Goal: Transaction & Acquisition: Download file/media

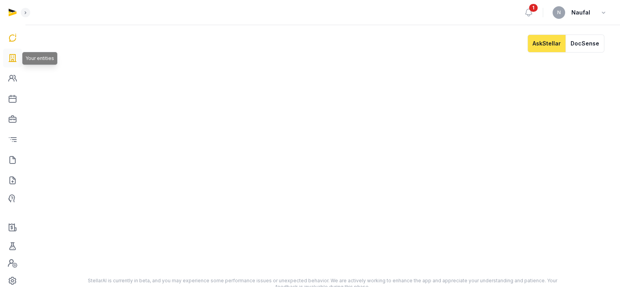
click at [8, 55] on icon at bounding box center [12, 58] width 9 height 13
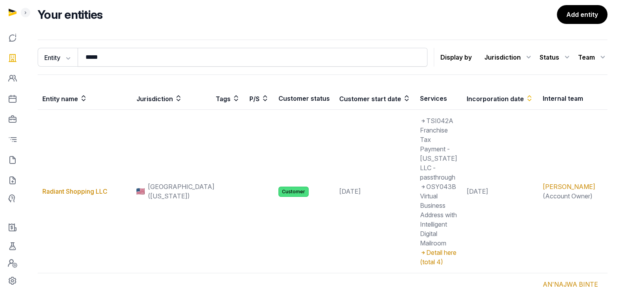
scroll to position [78, 0]
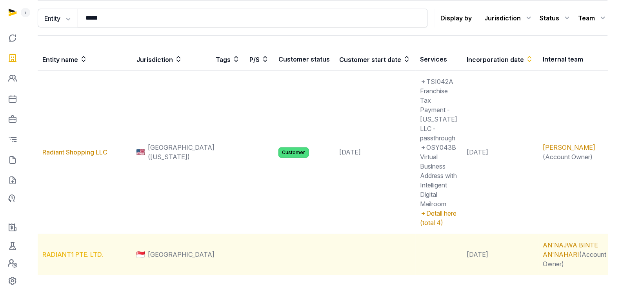
click at [93, 251] on link "RADIANT1 PTE. LTD." at bounding box center [72, 255] width 61 height 8
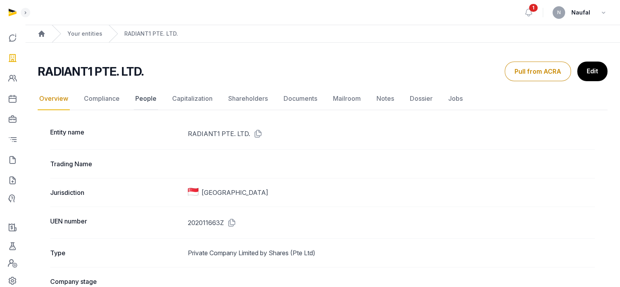
click at [142, 95] on link "People" at bounding box center [146, 98] width 24 height 23
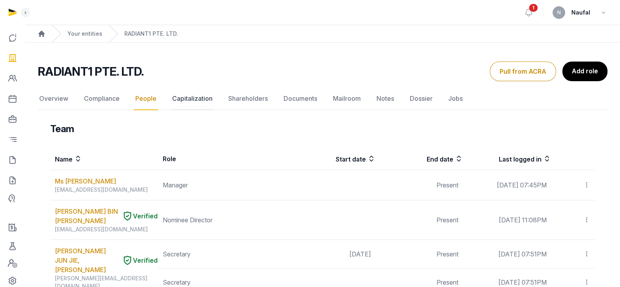
click at [198, 93] on link "Capitalization" at bounding box center [193, 98] width 44 height 23
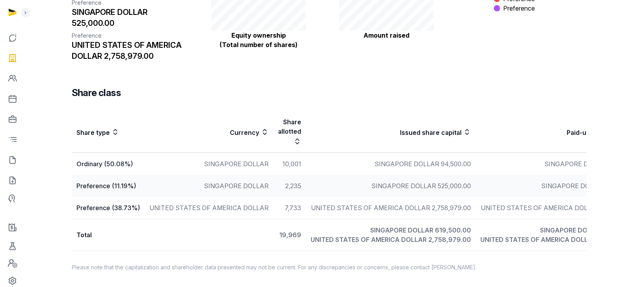
scroll to position [213, 0]
click at [284, 229] on td "19,969" at bounding box center [289, 235] width 33 height 32
drag, startPoint x: 276, startPoint y: 227, endPoint x: 291, endPoint y: 228, distance: 15.7
click at [291, 228] on td "19,969" at bounding box center [289, 235] width 33 height 32
click at [259, 229] on td "Total" at bounding box center [173, 235] width 202 height 32
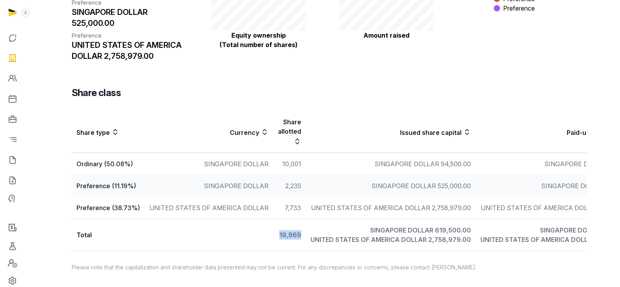
drag, startPoint x: 271, startPoint y: 226, endPoint x: 293, endPoint y: 230, distance: 22.2
click at [293, 230] on td "19,969" at bounding box center [289, 235] width 33 height 32
copy td "19,969"
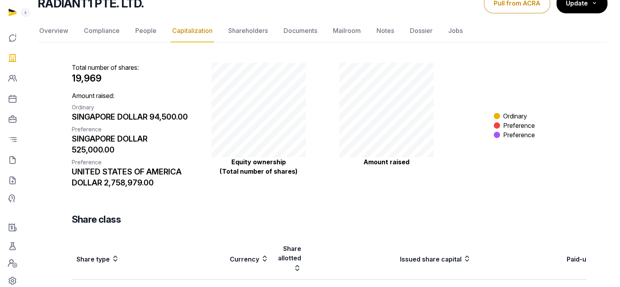
scroll to position [17, 0]
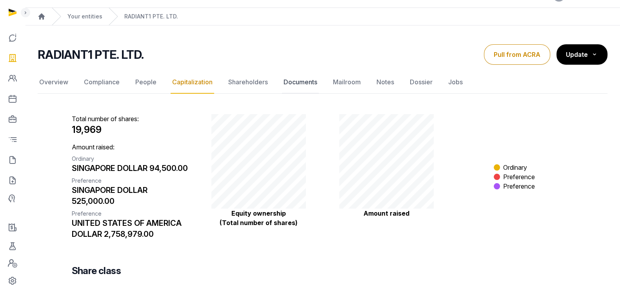
click at [310, 82] on link "Documents" at bounding box center [300, 82] width 37 height 23
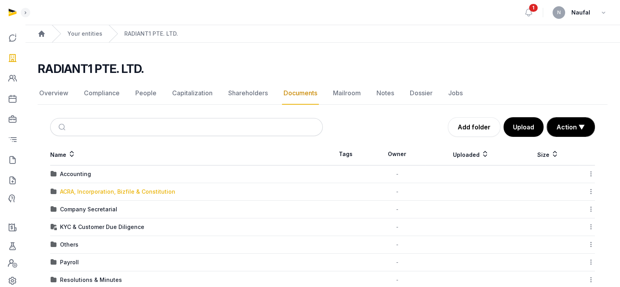
click at [109, 188] on div "ACRA, Incorporation, Bizfile & Constitution" at bounding box center [117, 192] width 115 height 8
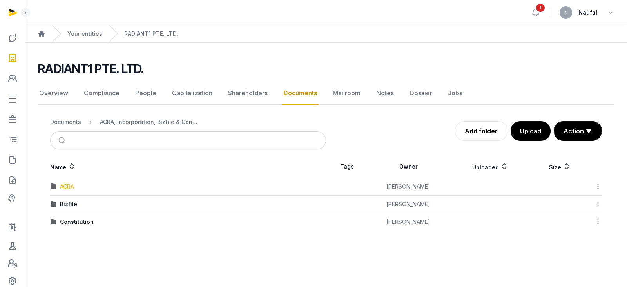
click at [71, 187] on div "ACRA" at bounding box center [67, 187] width 14 height 8
click at [69, 189] on div "2025" at bounding box center [67, 187] width 14 height 8
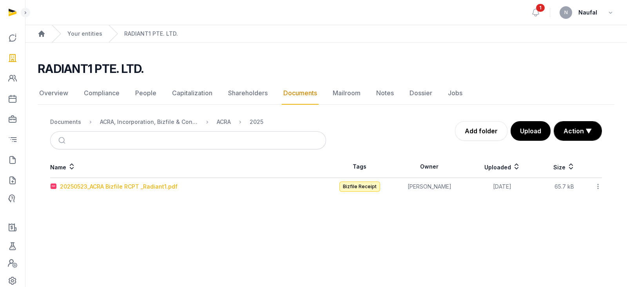
click at [110, 187] on div "20250523_ACRA Bizfile RCPT _Radiant1.pdf" at bounding box center [119, 187] width 118 height 8
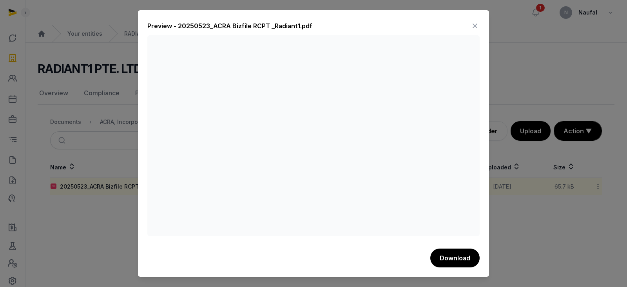
click at [473, 25] on icon at bounding box center [475, 26] width 9 height 13
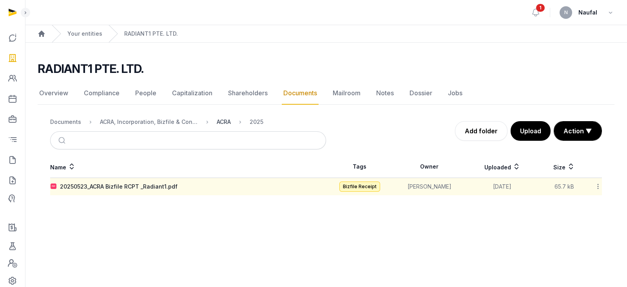
click at [221, 123] on div "ACRA" at bounding box center [224, 122] width 14 height 8
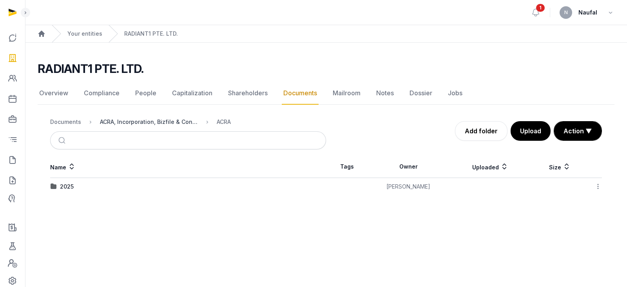
click at [192, 124] on div "ACRA, Incorporation, Bizfile & Constitution" at bounding box center [149, 122] width 98 height 8
click at [72, 204] on div "Bizfile" at bounding box center [68, 204] width 17 height 8
click at [70, 184] on div "2025" at bounding box center [67, 187] width 14 height 8
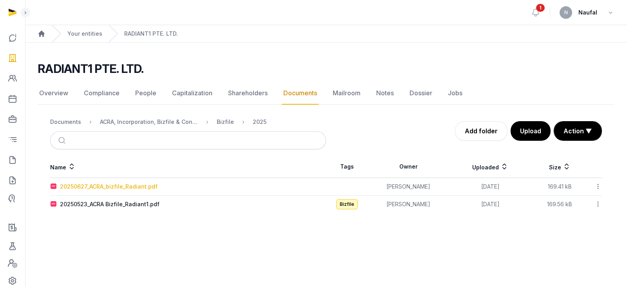
click at [136, 186] on div "20250627_ACRA_bizfile_Radiant.pdf" at bounding box center [109, 187] width 98 height 8
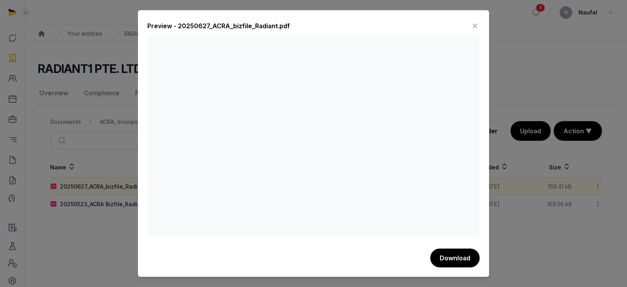
click at [473, 26] on icon at bounding box center [475, 26] width 9 height 13
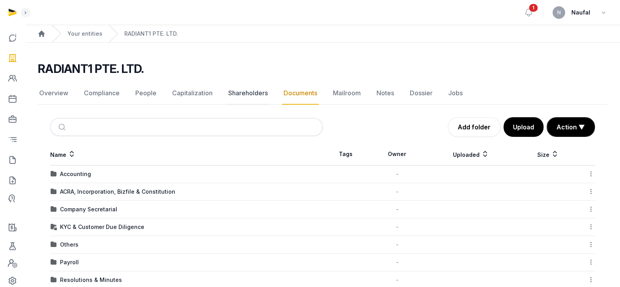
click at [247, 91] on link "Shareholders" at bounding box center [248, 93] width 43 height 23
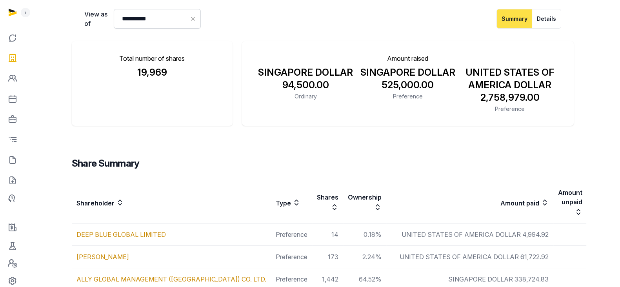
scroll to position [67, 0]
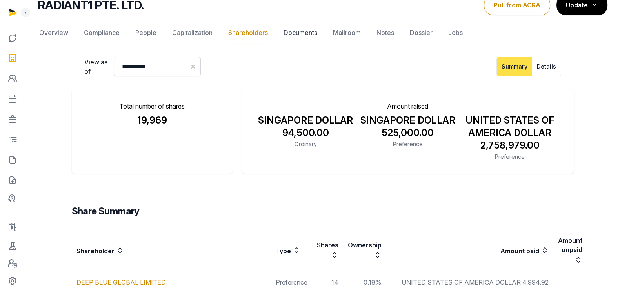
click at [308, 31] on link "Documents" at bounding box center [300, 33] width 37 height 23
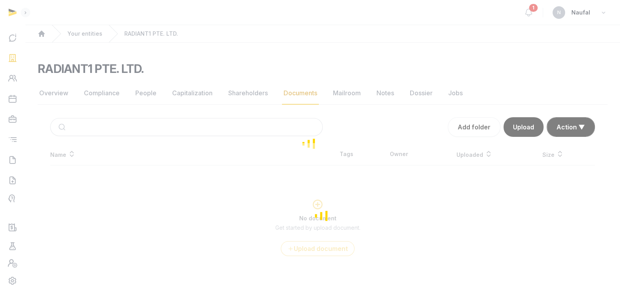
click at [246, 98] on div "Overview Compliance People Capitalization Shareholders Documents Mailroom Notes…" at bounding box center [323, 185] width 570 height 206
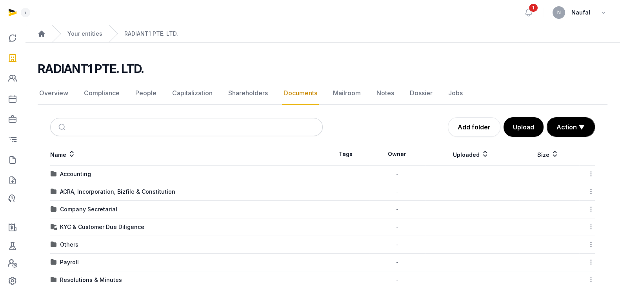
click at [246, 98] on link "Shareholders" at bounding box center [248, 93] width 43 height 23
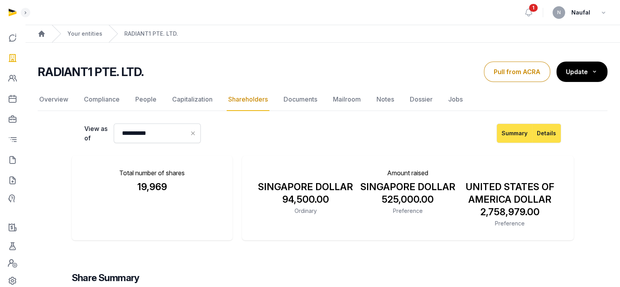
click at [546, 132] on button "Details" at bounding box center [546, 134] width 29 height 20
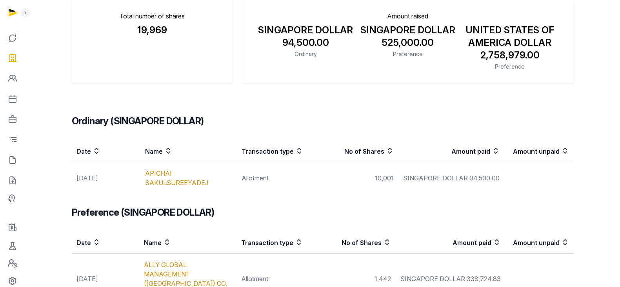
scroll to position [98, 0]
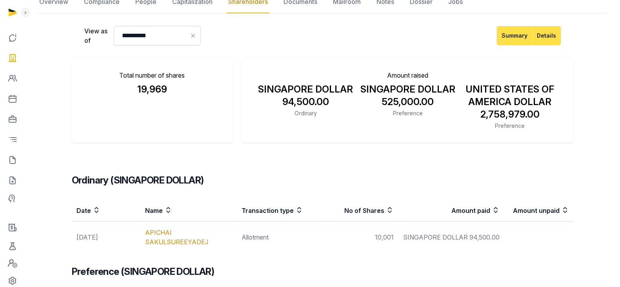
click at [520, 34] on button "Summary" at bounding box center [514, 36] width 36 height 20
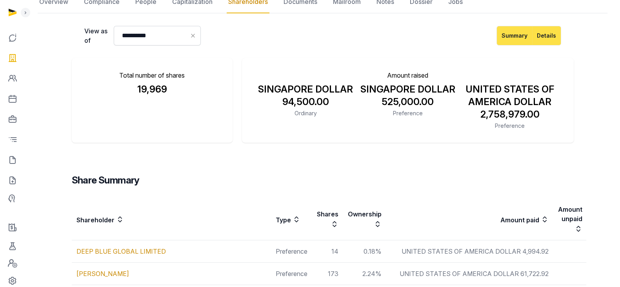
click at [547, 33] on button "Details" at bounding box center [546, 36] width 29 height 20
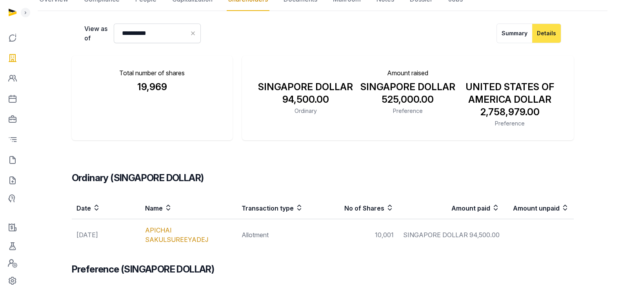
scroll to position [0, 0]
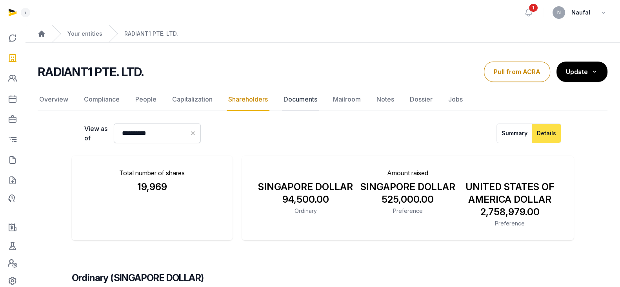
click at [308, 100] on link "Documents" at bounding box center [300, 99] width 37 height 23
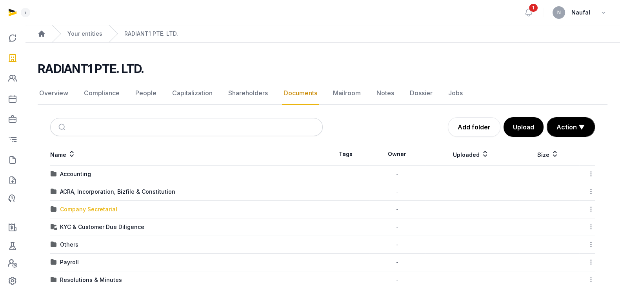
click at [101, 207] on div "Company Secretarial" at bounding box center [88, 209] width 57 height 8
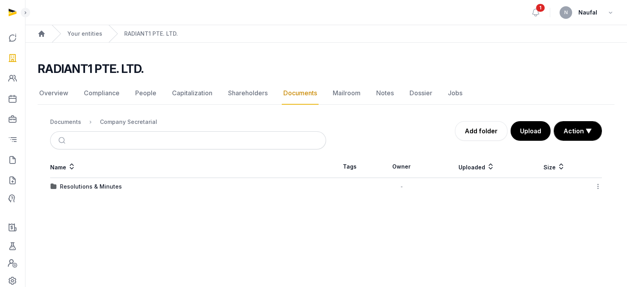
click at [94, 186] on div "Resolutions & Minutes" at bounding box center [91, 187] width 62 height 8
click at [73, 185] on div "2025" at bounding box center [67, 187] width 14 height 8
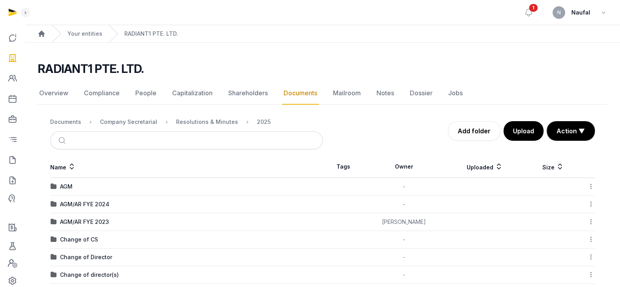
scroll to position [29, 0]
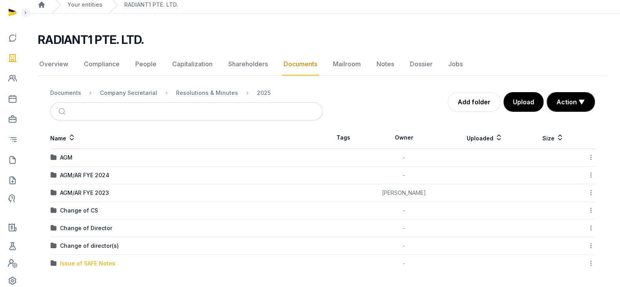
click at [107, 261] on div "Issue of SAFE Notes" at bounding box center [87, 264] width 55 height 8
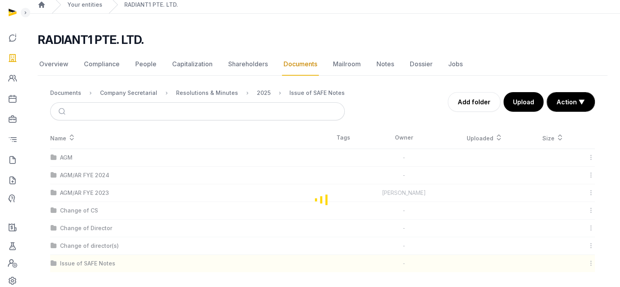
scroll to position [0, 0]
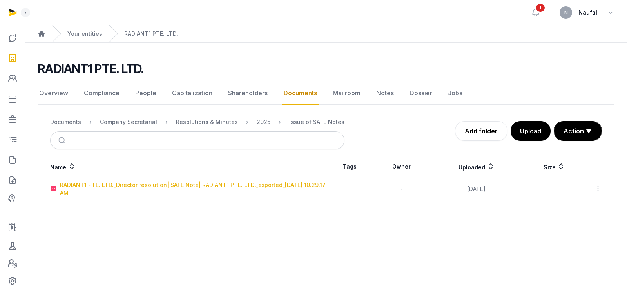
click at [173, 187] on div "RADIANT1 PTE. LTD._Director resolution| SAFE Note| RADIANT1 PTE. LTD._exported_…" at bounding box center [193, 189] width 266 height 16
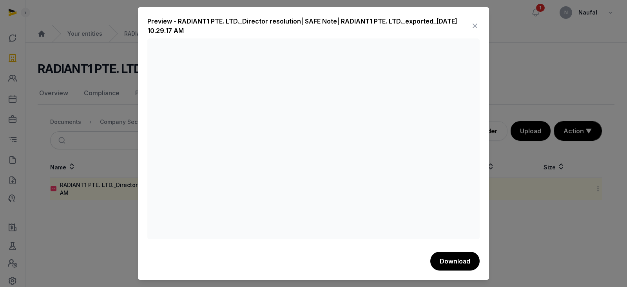
click at [478, 24] on icon at bounding box center [475, 26] width 9 height 13
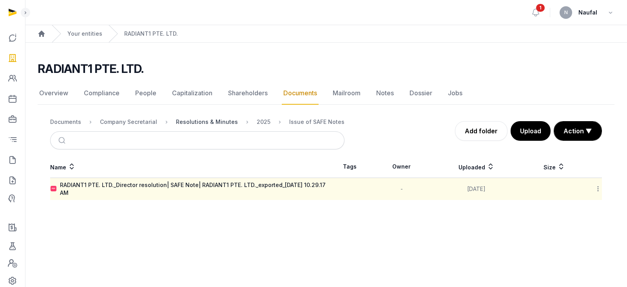
click at [219, 120] on div "Resolutions & Minutes" at bounding box center [207, 122] width 62 height 8
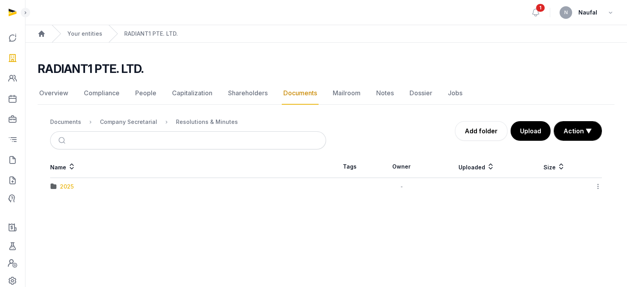
click at [63, 186] on div "2025" at bounding box center [67, 187] width 14 height 8
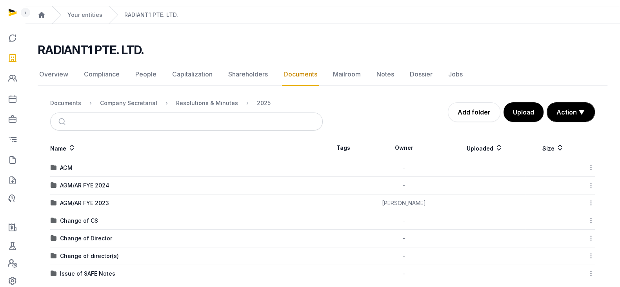
scroll to position [29, 0]
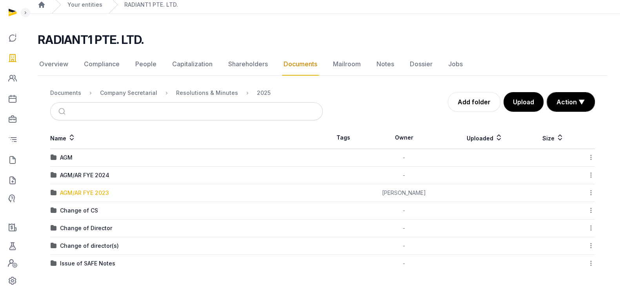
click at [100, 191] on div "AGM/AR FYE 2023" at bounding box center [84, 193] width 49 height 8
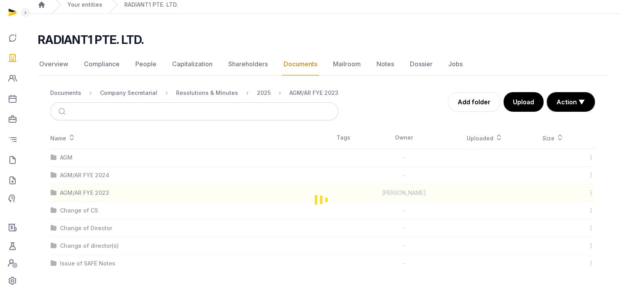
scroll to position [0, 0]
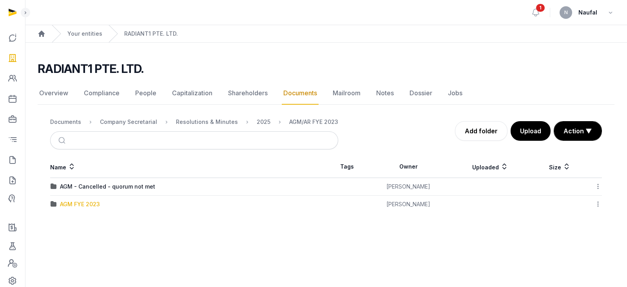
click at [88, 205] on div "AGM FYE 2023" at bounding box center [80, 204] width 40 height 8
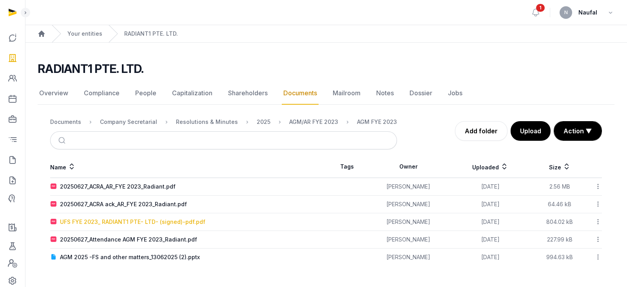
click at [174, 221] on div "UFS FYE 2023_ RADIANT1 PTE- LTD- (signed)-pdf.pdf" at bounding box center [132, 222] width 145 height 8
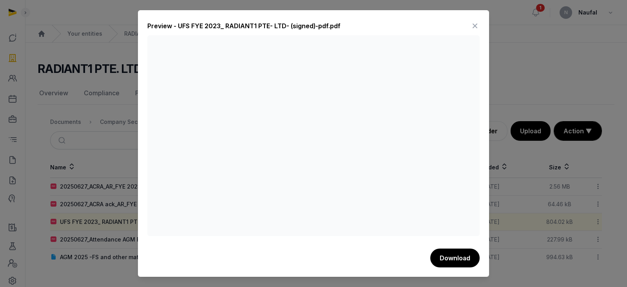
click at [477, 25] on icon at bounding box center [475, 26] width 9 height 13
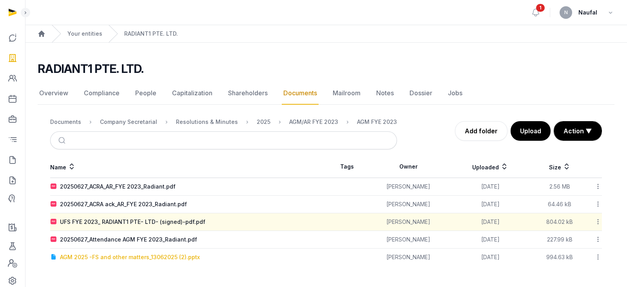
click at [136, 255] on div "AGM 2025 -FS and other matters_13062025 (2).pptx" at bounding box center [130, 257] width 140 height 8
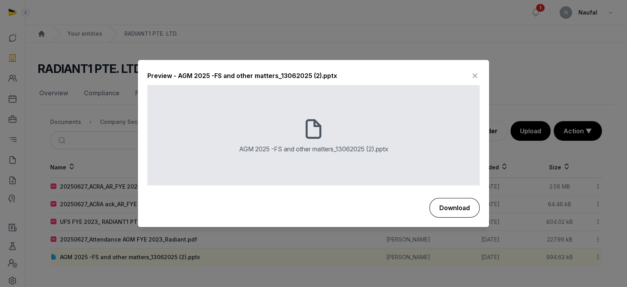
click at [457, 206] on button "Download" at bounding box center [455, 208] width 50 height 20
click at [478, 72] on icon at bounding box center [475, 76] width 9 height 13
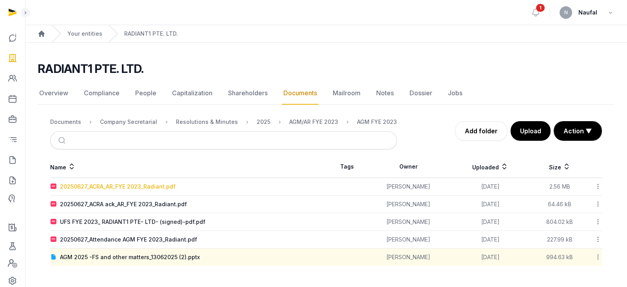
click at [114, 184] on div "20250627_ACRA_AR_FYE 2023_Radiant.pdf" at bounding box center [118, 187] width 116 height 8
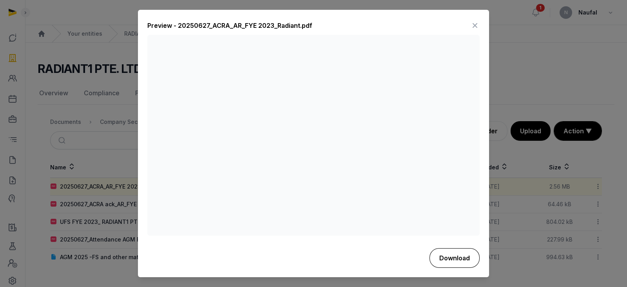
click at [471, 254] on button "Download" at bounding box center [455, 258] width 50 height 20
click at [478, 24] on icon at bounding box center [475, 26] width 9 height 13
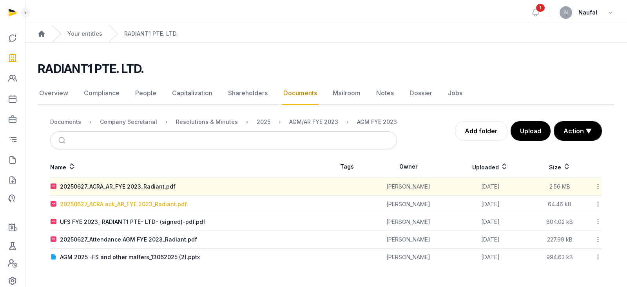
click at [155, 207] on div "20250627_ACRA ack_AR_FYE 2023_Radiant.pdf" at bounding box center [123, 204] width 127 height 8
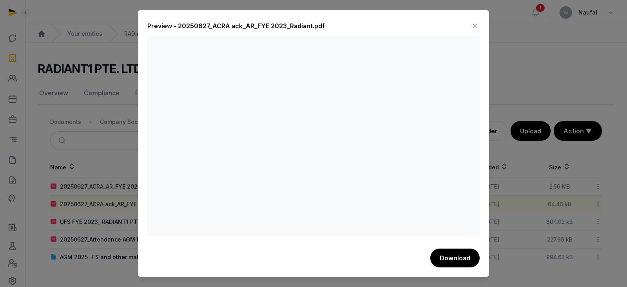
click at [478, 25] on icon at bounding box center [475, 26] width 9 height 13
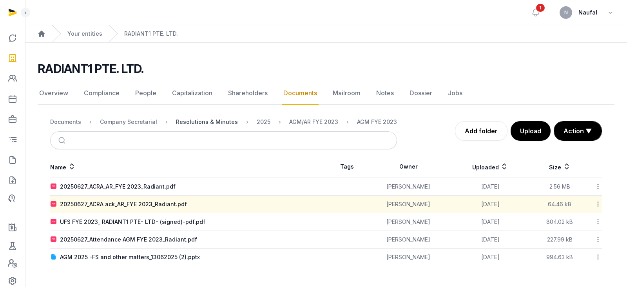
click at [225, 122] on div "Resolutions & Minutes" at bounding box center [207, 122] width 62 height 8
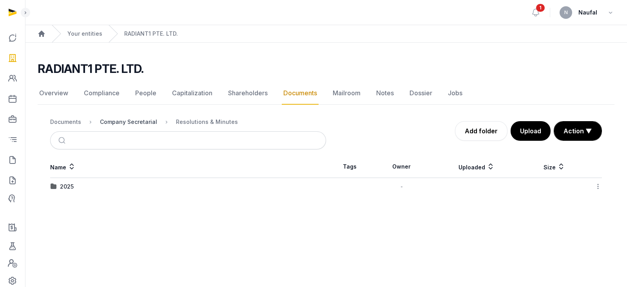
click at [135, 124] on div "Company Secretarial" at bounding box center [128, 122] width 57 height 8
click at [62, 123] on div "Documents" at bounding box center [65, 122] width 31 height 8
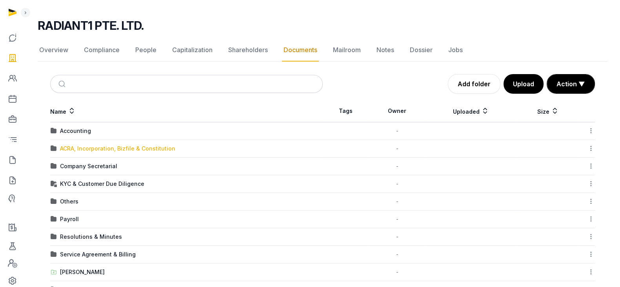
scroll to position [86, 0]
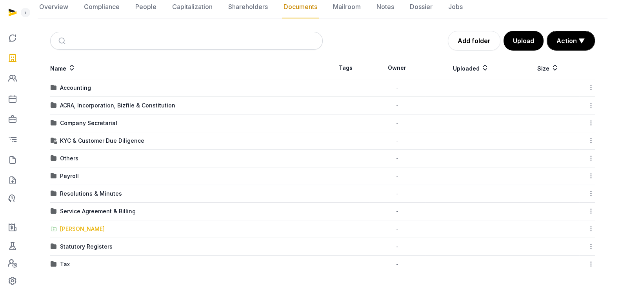
click at [80, 227] on div "[PERSON_NAME]" at bounding box center [82, 229] width 45 height 8
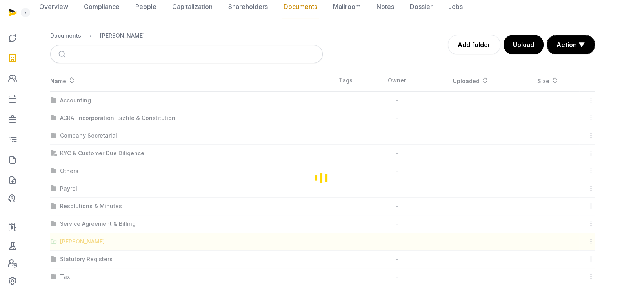
scroll to position [0, 0]
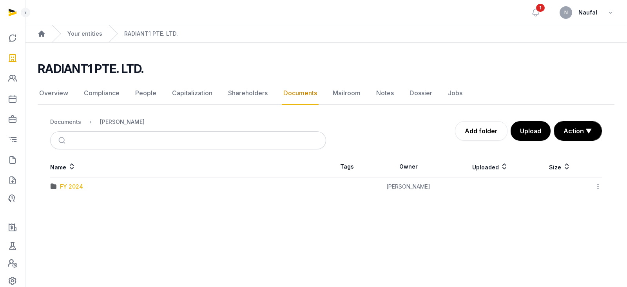
click at [75, 186] on div "FY 2024" at bounding box center [71, 187] width 23 height 8
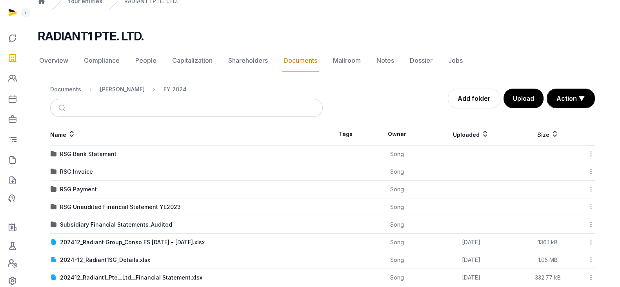
scroll to position [47, 0]
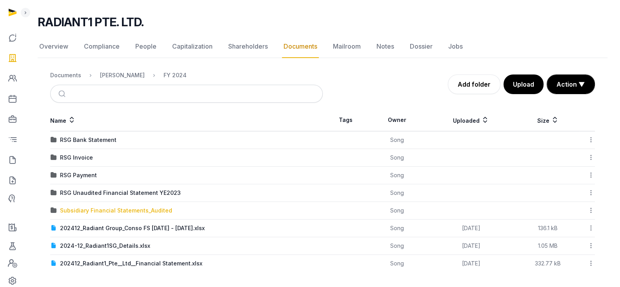
click at [164, 212] on div "Subsidiary Financial Statements_Audited" at bounding box center [116, 211] width 112 height 8
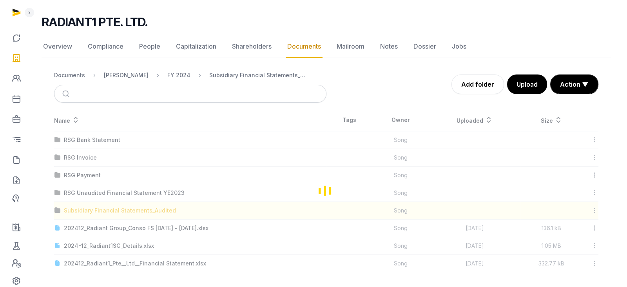
scroll to position [0, 0]
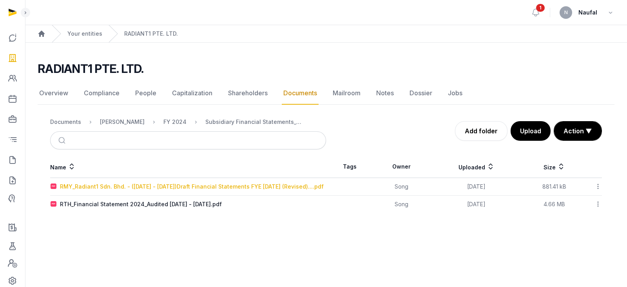
click at [198, 187] on div "RMY_Radiant1 Sdn. Bhd. - (1 Oct 23 - 31 Dec 24)Draft Financial Statements FYE 3…" at bounding box center [192, 187] width 264 height 8
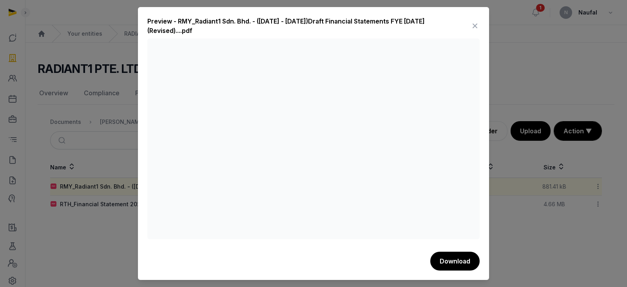
click at [474, 26] on icon at bounding box center [475, 26] width 9 height 13
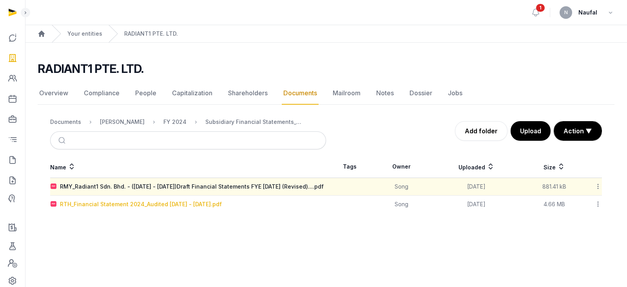
click at [192, 208] on div "RTH_Financial Statement 2024_Audited 1 Jan 2024 - 31 Dec 2024.pdf" at bounding box center [141, 204] width 162 height 8
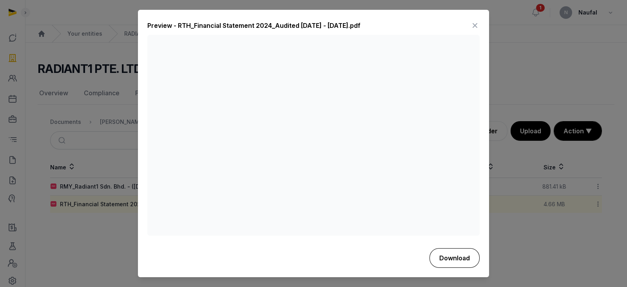
click at [454, 254] on button "Download" at bounding box center [455, 258] width 50 height 20
